Goal: Navigation & Orientation: Find specific page/section

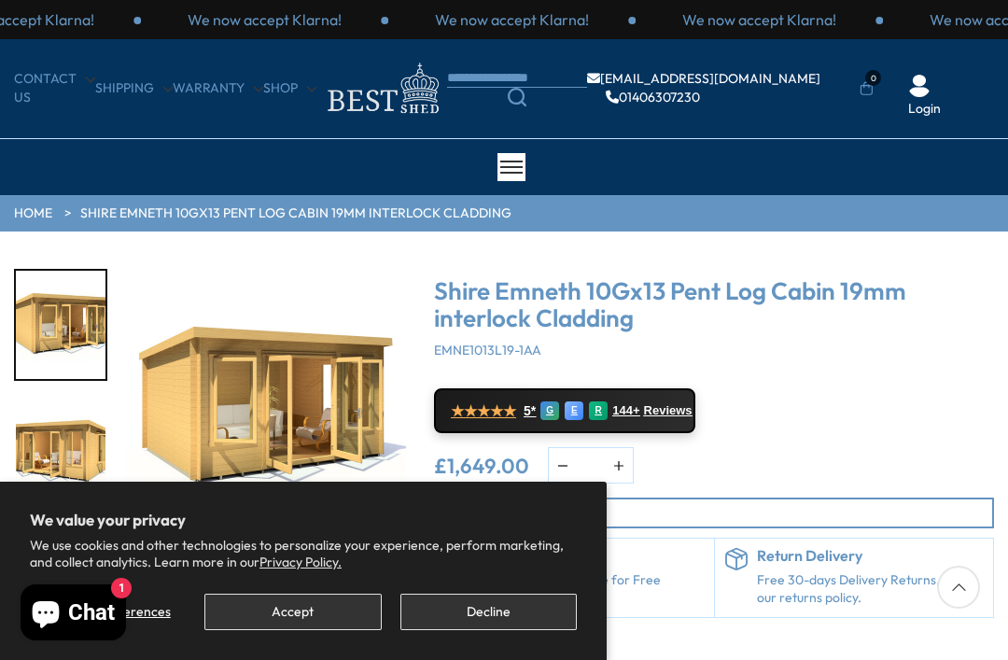
click at [301, 610] on button "Accept" at bounding box center [292, 612] width 176 height 36
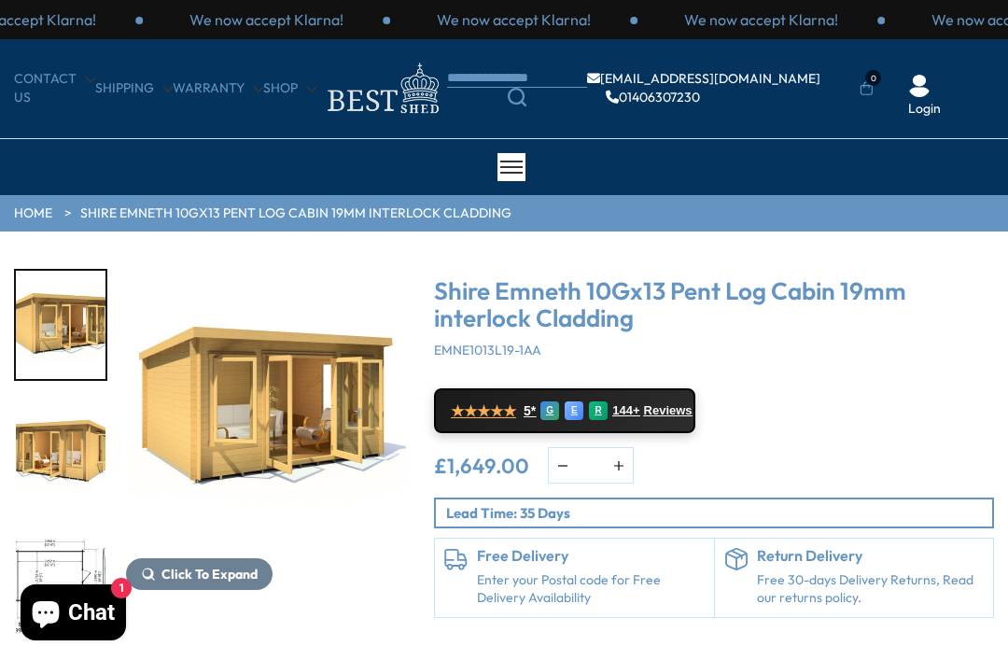
click at [33, 211] on link "HOME" at bounding box center [33, 213] width 38 height 19
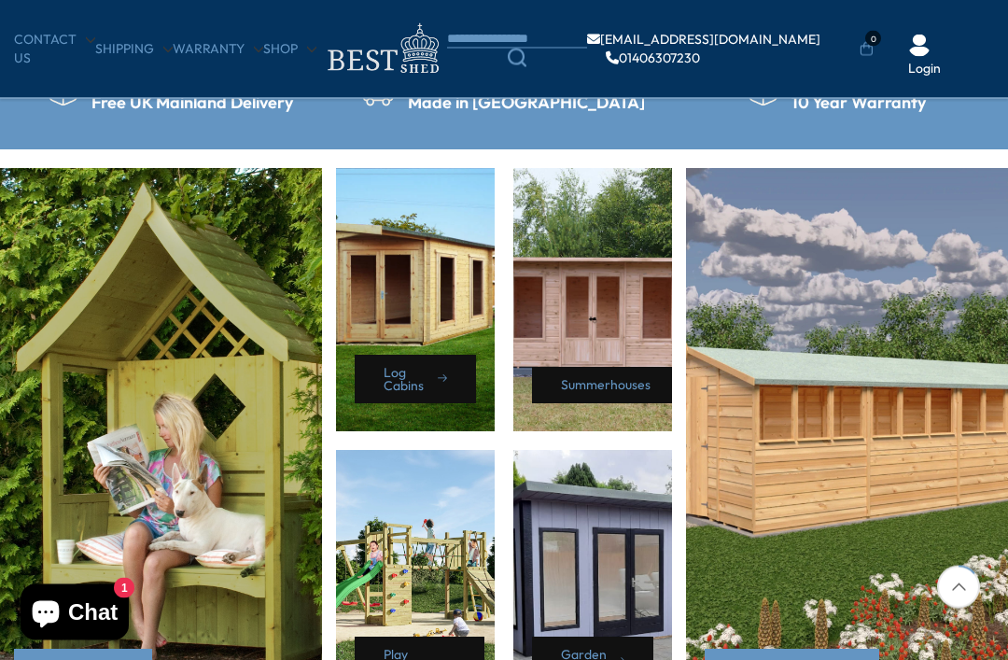
scroll to position [786, 0]
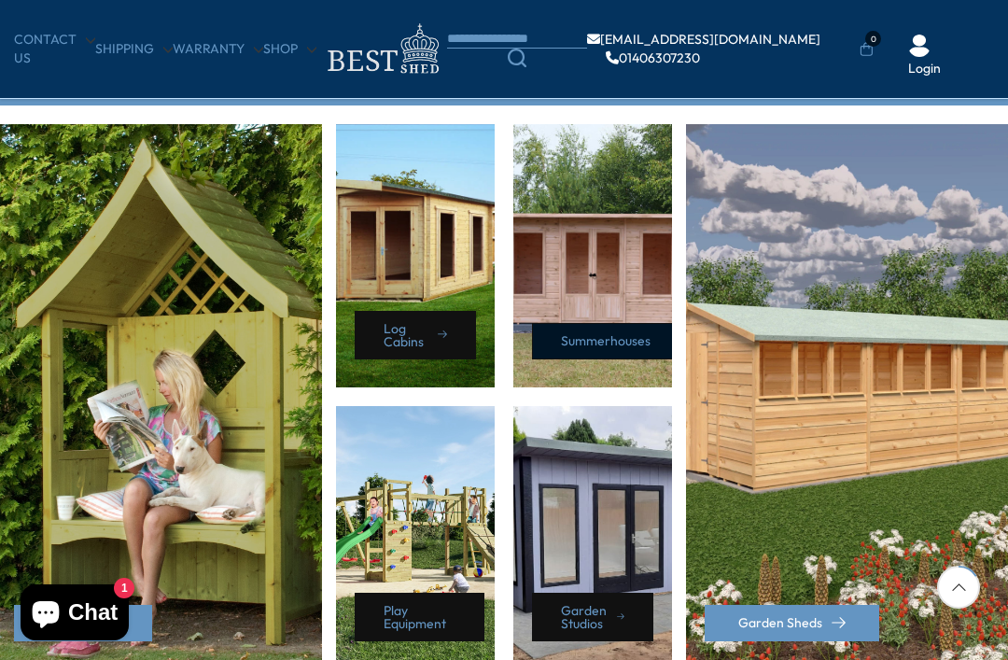
click at [611, 334] on link "Summerhouses" at bounding box center [610, 341] width 157 height 36
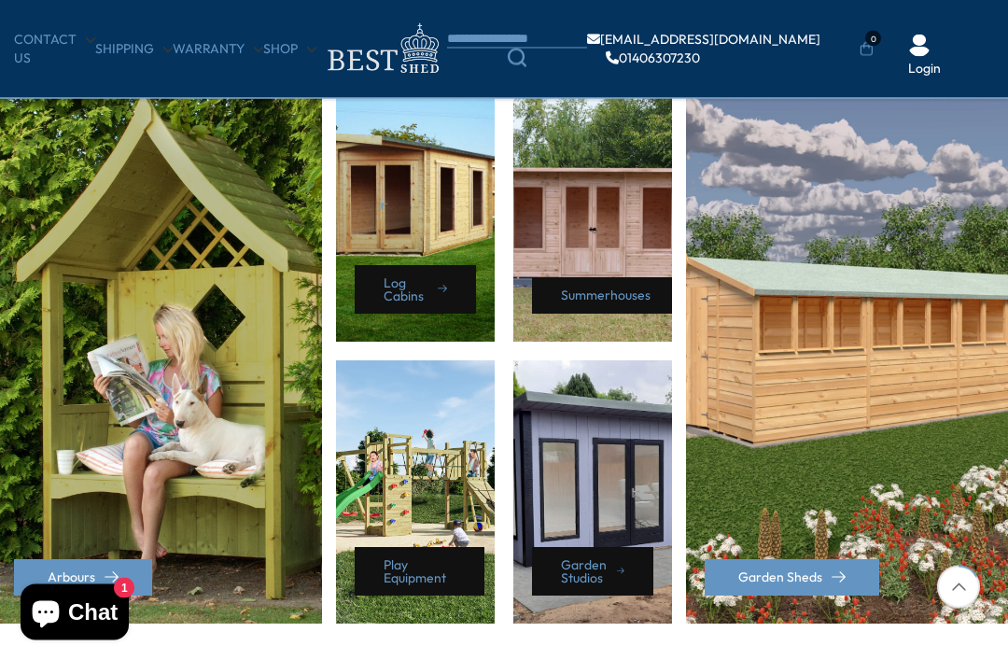
scroll to position [832, 0]
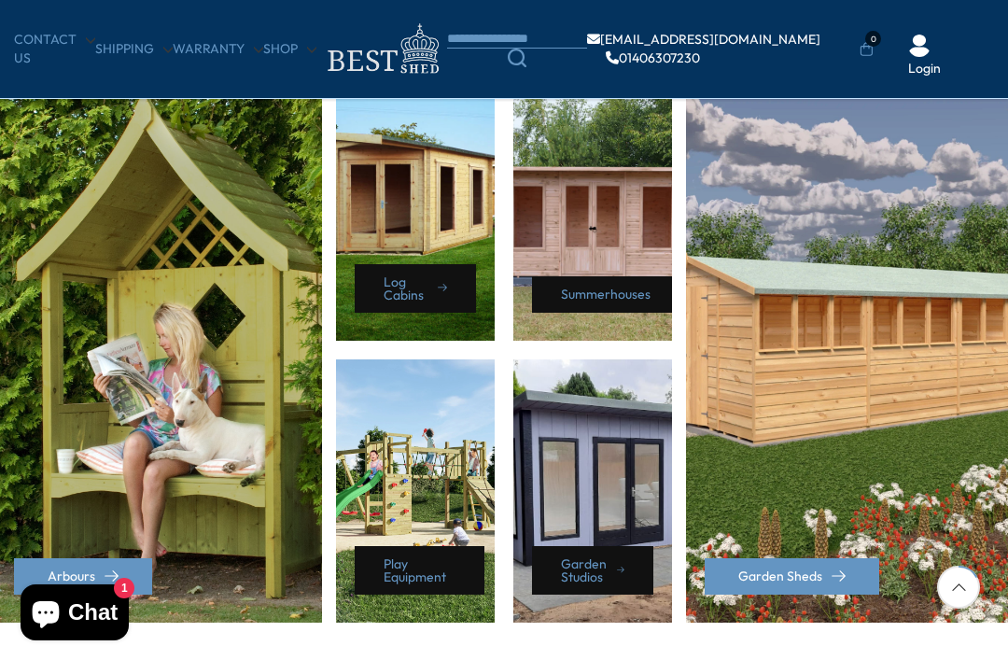
click at [430, 243] on div "Log Cabins" at bounding box center [415, 208] width 159 height 263
click at [425, 281] on link "Log Cabins" at bounding box center [415, 288] width 121 height 49
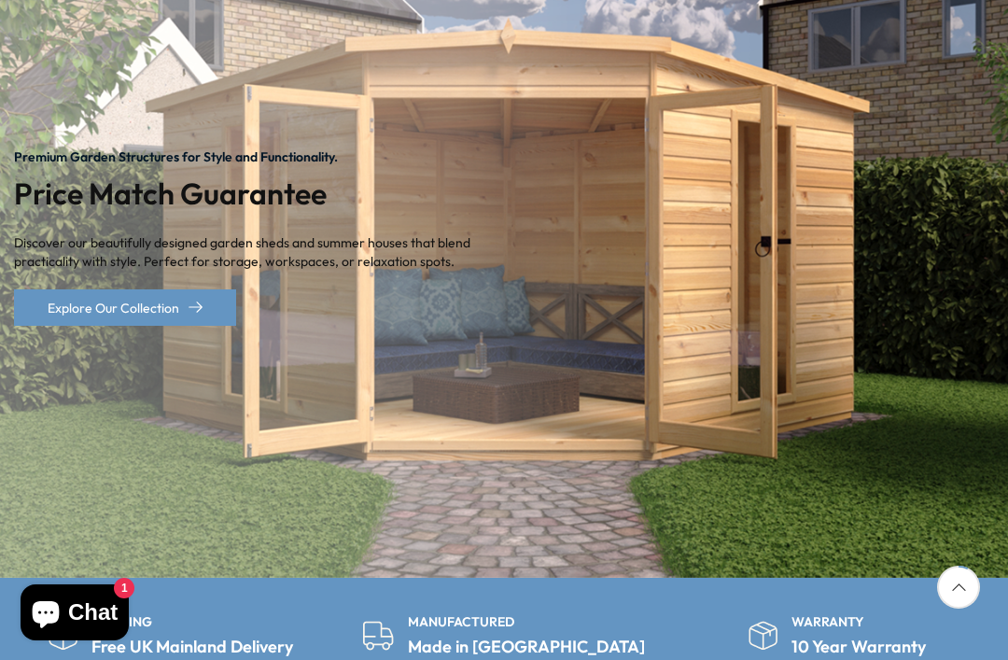
scroll to position [789, 0]
